Goal: Task Accomplishment & Management: Manage account settings

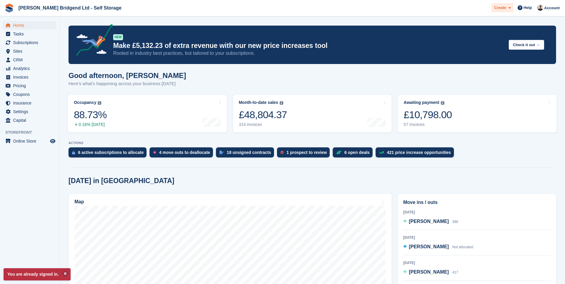
click at [506, 10] on span "Create" at bounding box center [500, 8] width 12 height 6
click at [32, 58] on span "CRM" at bounding box center [31, 60] width 36 height 8
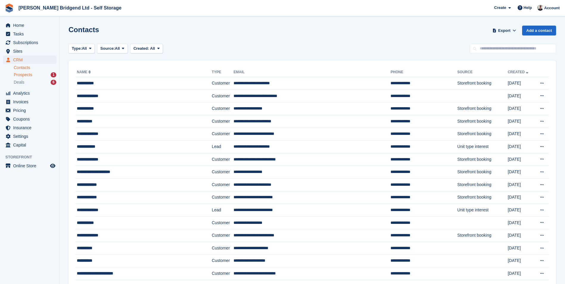
click at [21, 73] on span "Prospects" at bounding box center [23, 75] width 18 height 6
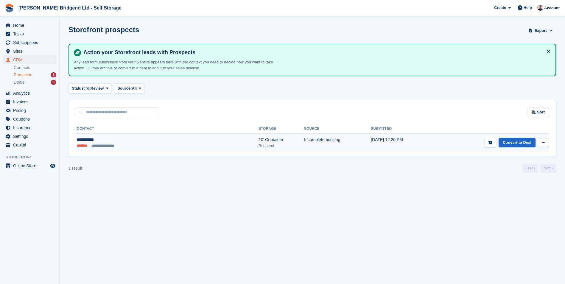
click at [540, 141] on button at bounding box center [543, 142] width 11 height 9
click at [527, 143] on link "Convert to Deal" at bounding box center [516, 143] width 37 height 10
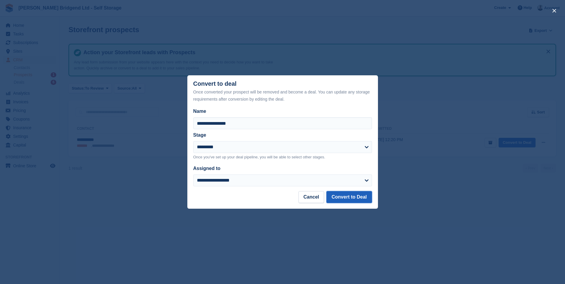
click at [356, 196] on button "Convert to Deal" at bounding box center [348, 197] width 45 height 12
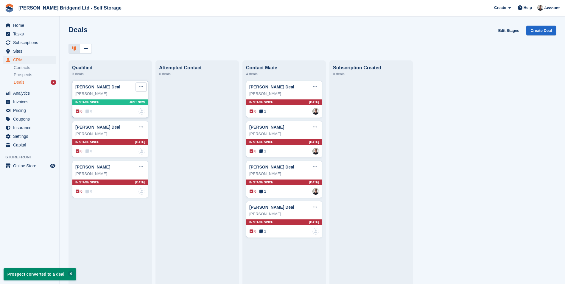
click at [140, 89] on icon at bounding box center [140, 87] width 3 height 4
click at [123, 114] on p "Mark as won" at bounding box center [118, 111] width 52 height 8
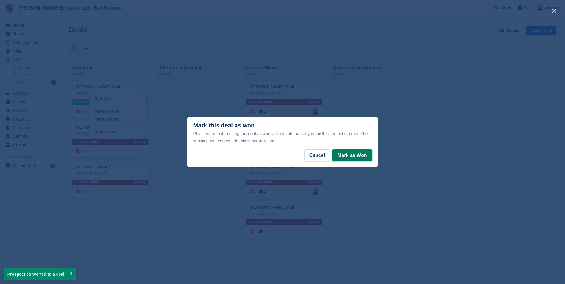
click at [351, 157] on button "Mark as Won" at bounding box center [351, 155] width 39 height 12
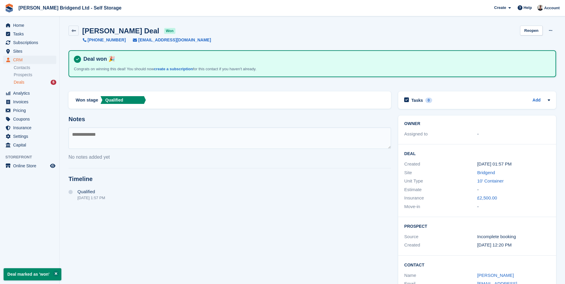
click at [29, 83] on div "Deals 6" at bounding box center [35, 82] width 43 height 6
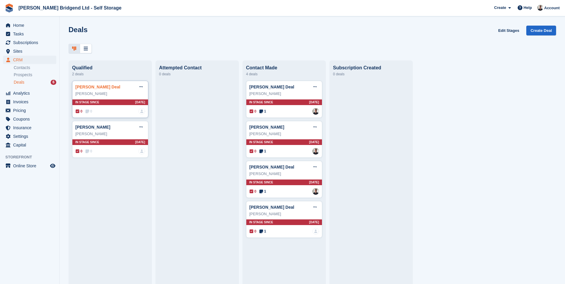
click at [100, 88] on link "Melissa Morgan Deal" at bounding box center [97, 87] width 45 height 5
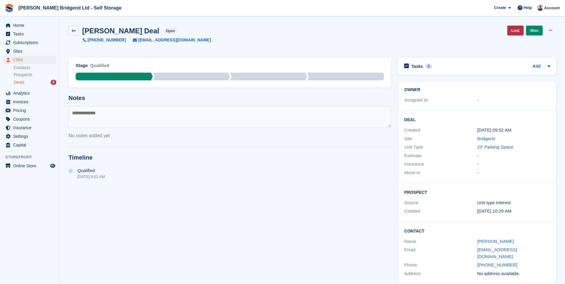
click at [26, 82] on div "Deals 6" at bounding box center [35, 82] width 43 height 6
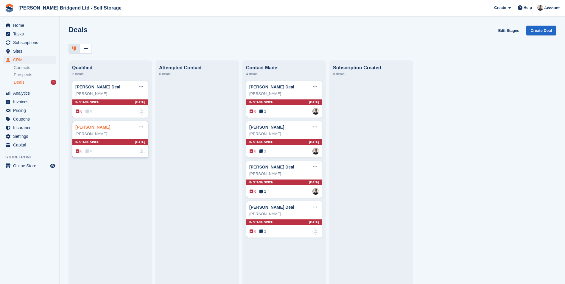
click at [104, 129] on link "Heidi archer Deal" at bounding box center [92, 127] width 35 height 5
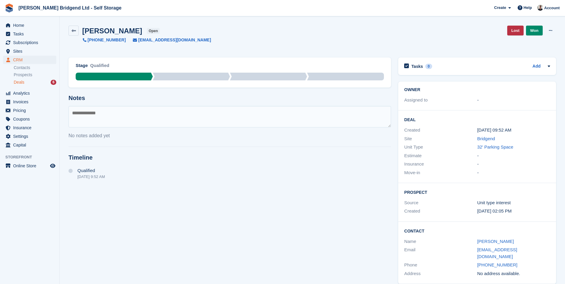
click at [38, 82] on div "Deals 6" at bounding box center [35, 82] width 43 height 6
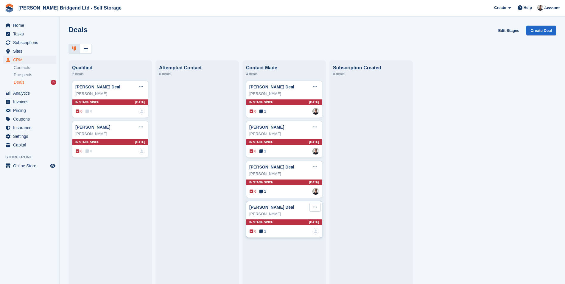
click at [316, 209] on button at bounding box center [314, 207] width 11 height 9
click at [295, 235] on p "Mark as won" at bounding box center [292, 232] width 52 height 8
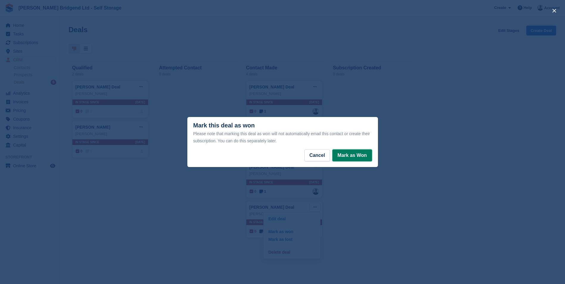
click at [345, 156] on button "Mark as Won" at bounding box center [351, 155] width 39 height 12
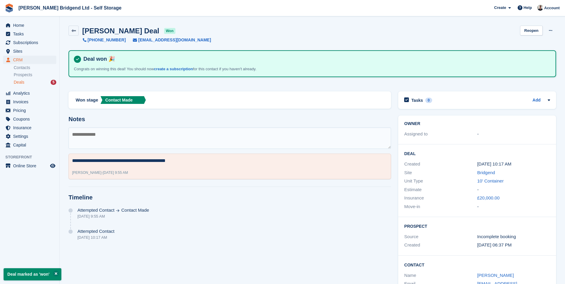
click at [22, 20] on div "Home Tasks Subscriptions Subscriptions Subscriptions Contracts Price increases …" at bounding box center [29, 84] width 59 height 131
click at [21, 21] on div "Home Tasks Subscriptions Subscriptions Subscriptions Contracts Price increases …" at bounding box center [29, 84] width 59 height 131
click at [21, 22] on span "Home" at bounding box center [31, 25] width 36 height 8
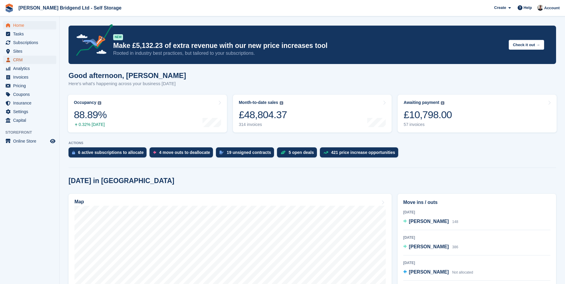
click at [38, 62] on span "CRM" at bounding box center [31, 60] width 36 height 8
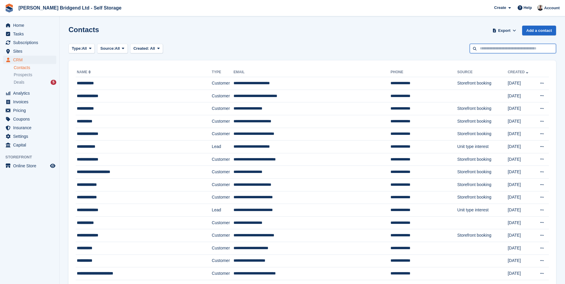
click at [505, 50] on input "text" at bounding box center [512, 49] width 86 height 10
type input "*******"
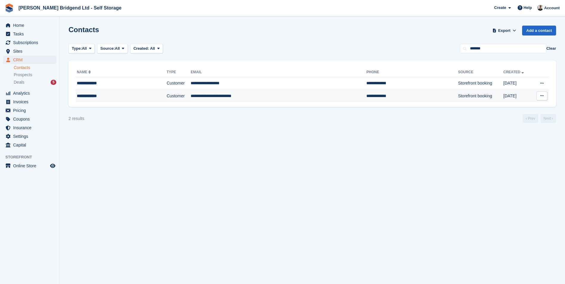
click at [110, 94] on div "**********" at bounding box center [110, 96] width 67 height 6
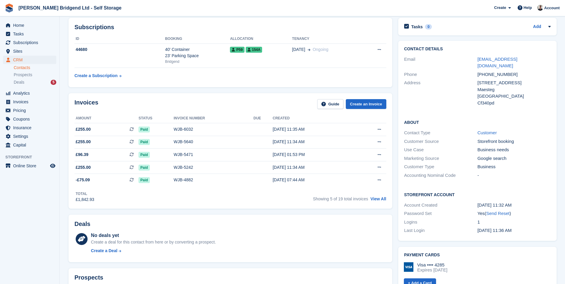
scroll to position [60, 0]
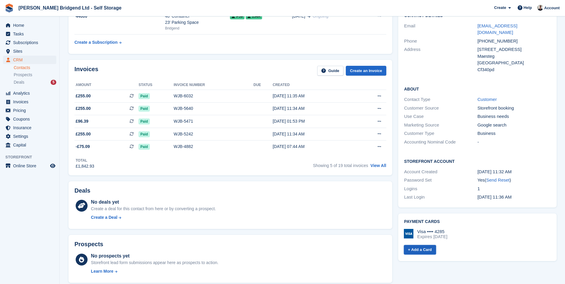
click at [425, 245] on link "+ Add a Card" at bounding box center [420, 250] width 32 height 10
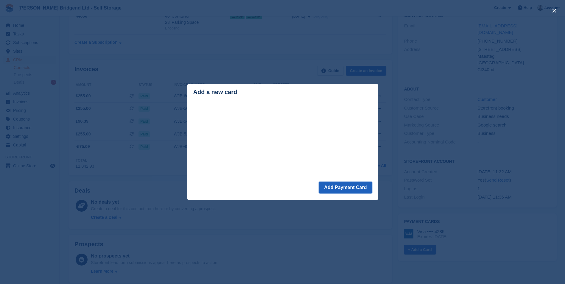
click at [355, 189] on button "Add Payment Card" at bounding box center [345, 188] width 53 height 12
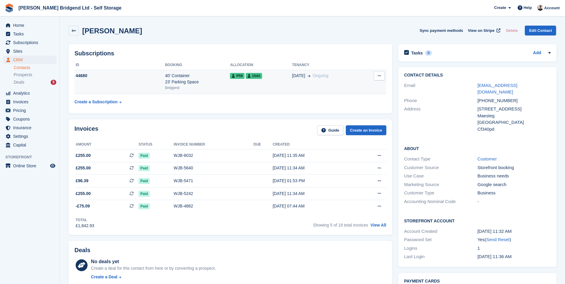
click at [198, 87] on div "Bridgend" at bounding box center [197, 87] width 65 height 5
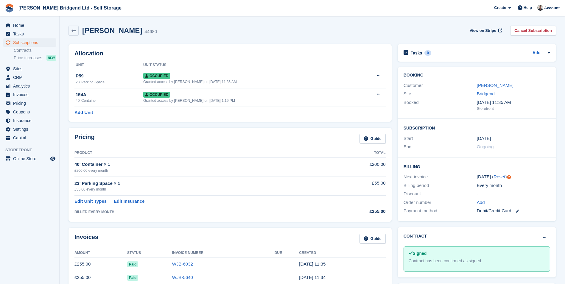
click at [518, 209] on link at bounding box center [515, 210] width 8 height 7
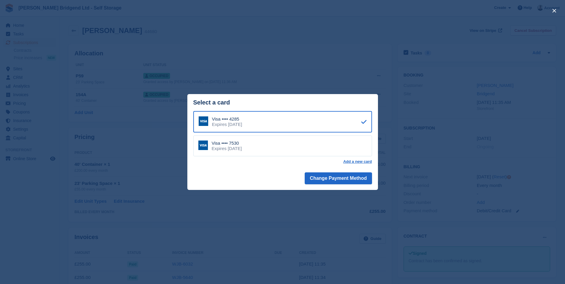
click at [236, 144] on div "Visa •••• 7530" at bounding box center [227, 142] width 30 height 5
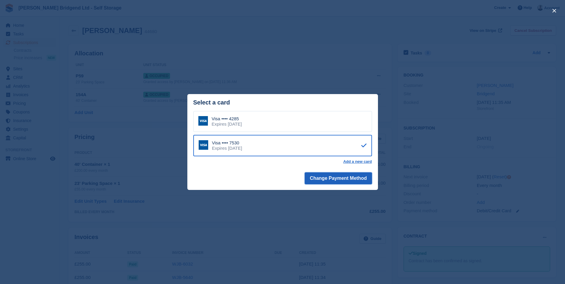
click at [350, 178] on button "Change Payment Method" at bounding box center [338, 178] width 67 height 12
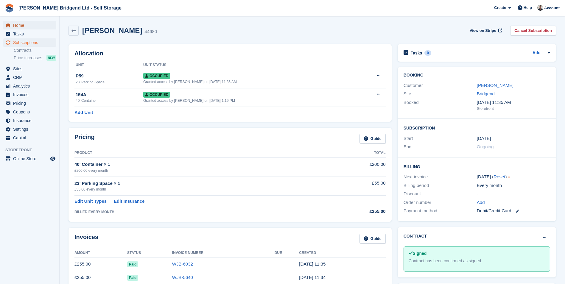
click at [25, 28] on span "Home" at bounding box center [31, 25] width 36 height 8
